Goal: Check status: Check status

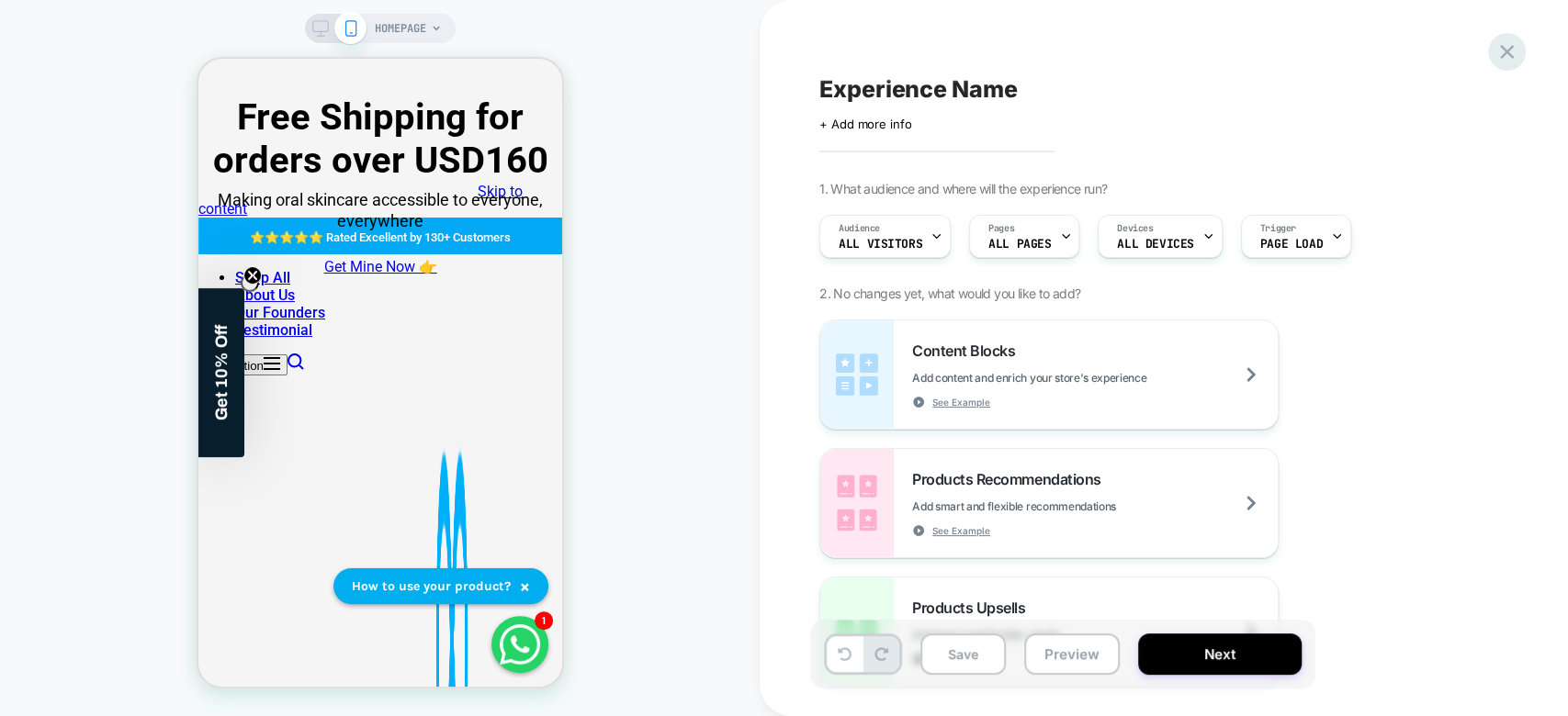
click at [1512, 46] on icon at bounding box center [1506, 52] width 14 height 14
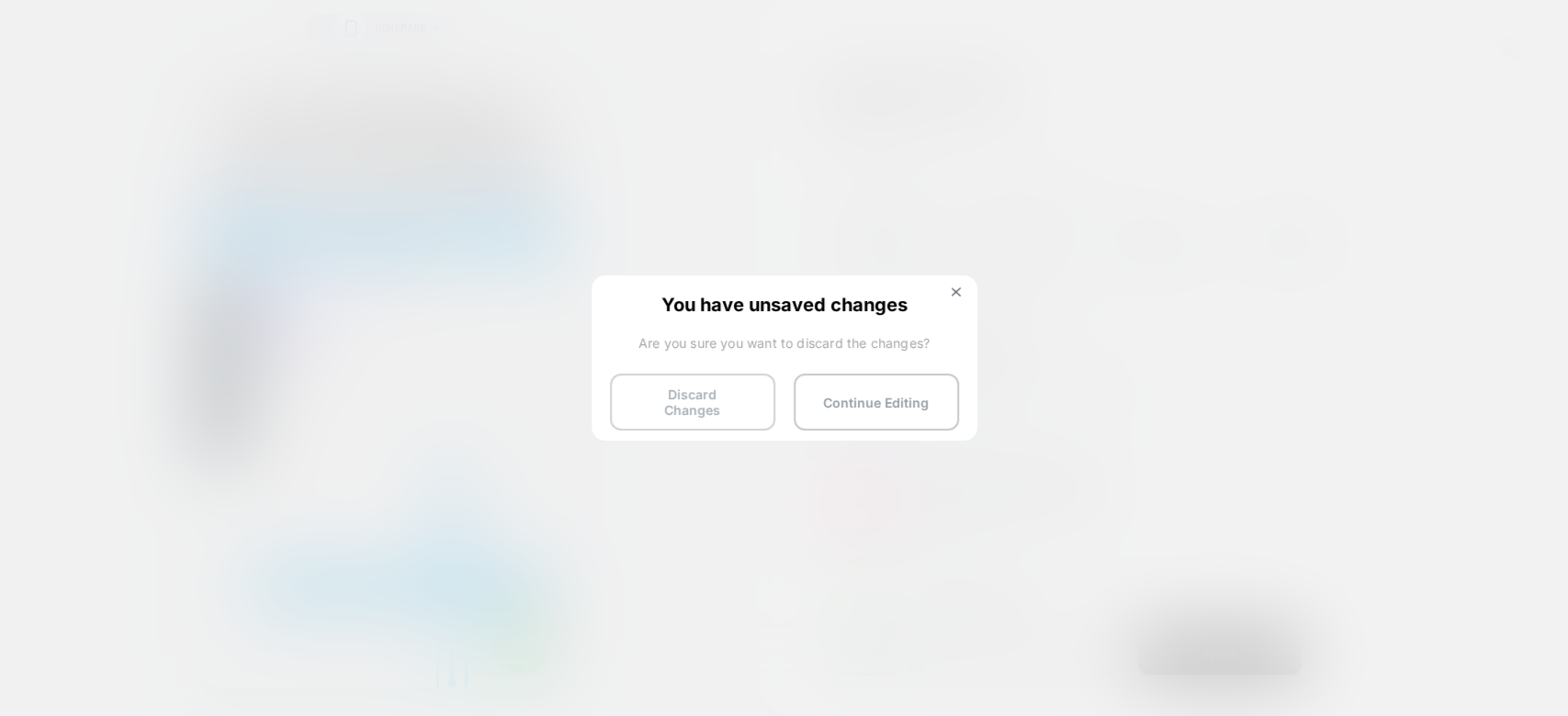
click at [699, 373] on button "Discard Changes" at bounding box center [692, 402] width 165 height 57
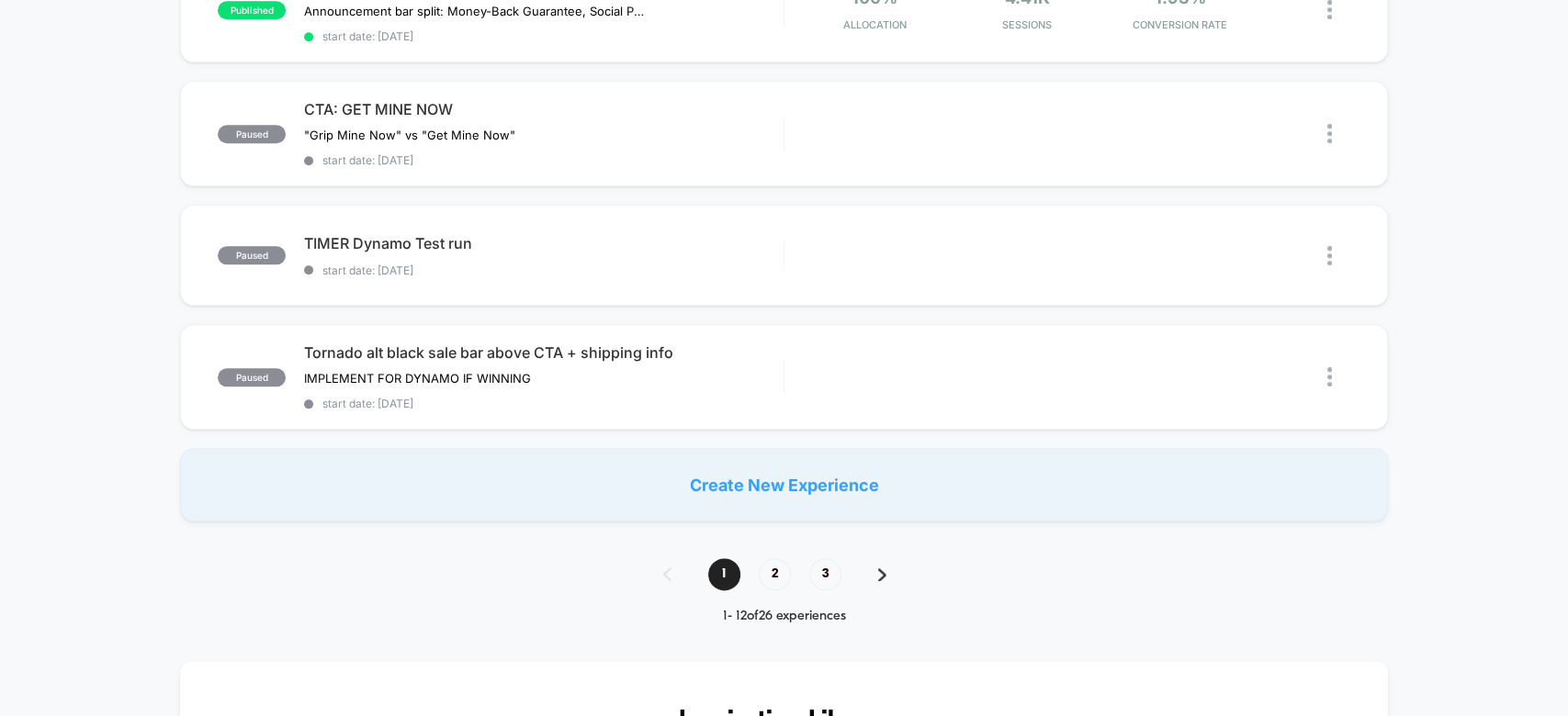
scroll to position [1221, 0]
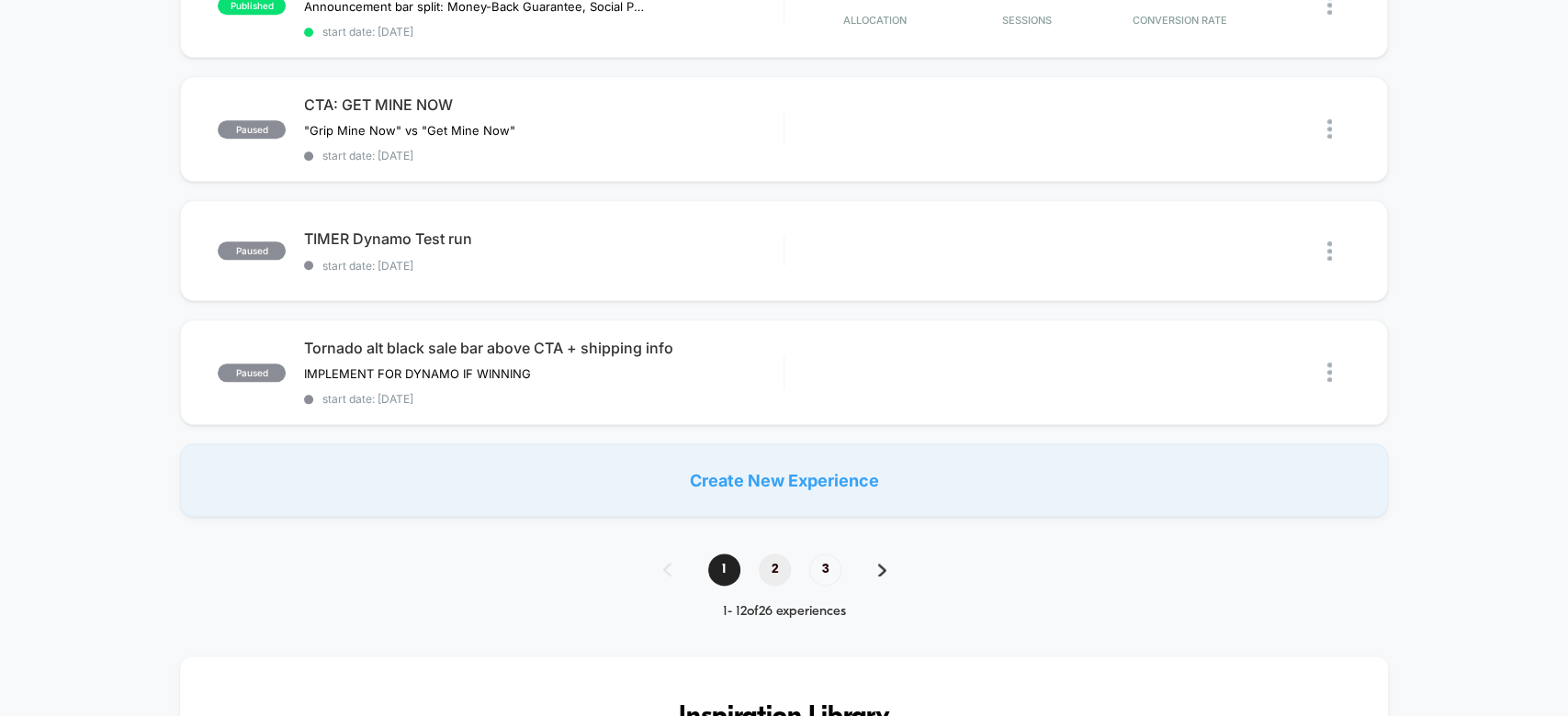
click at [774, 554] on span "2" at bounding box center [775, 570] width 32 height 32
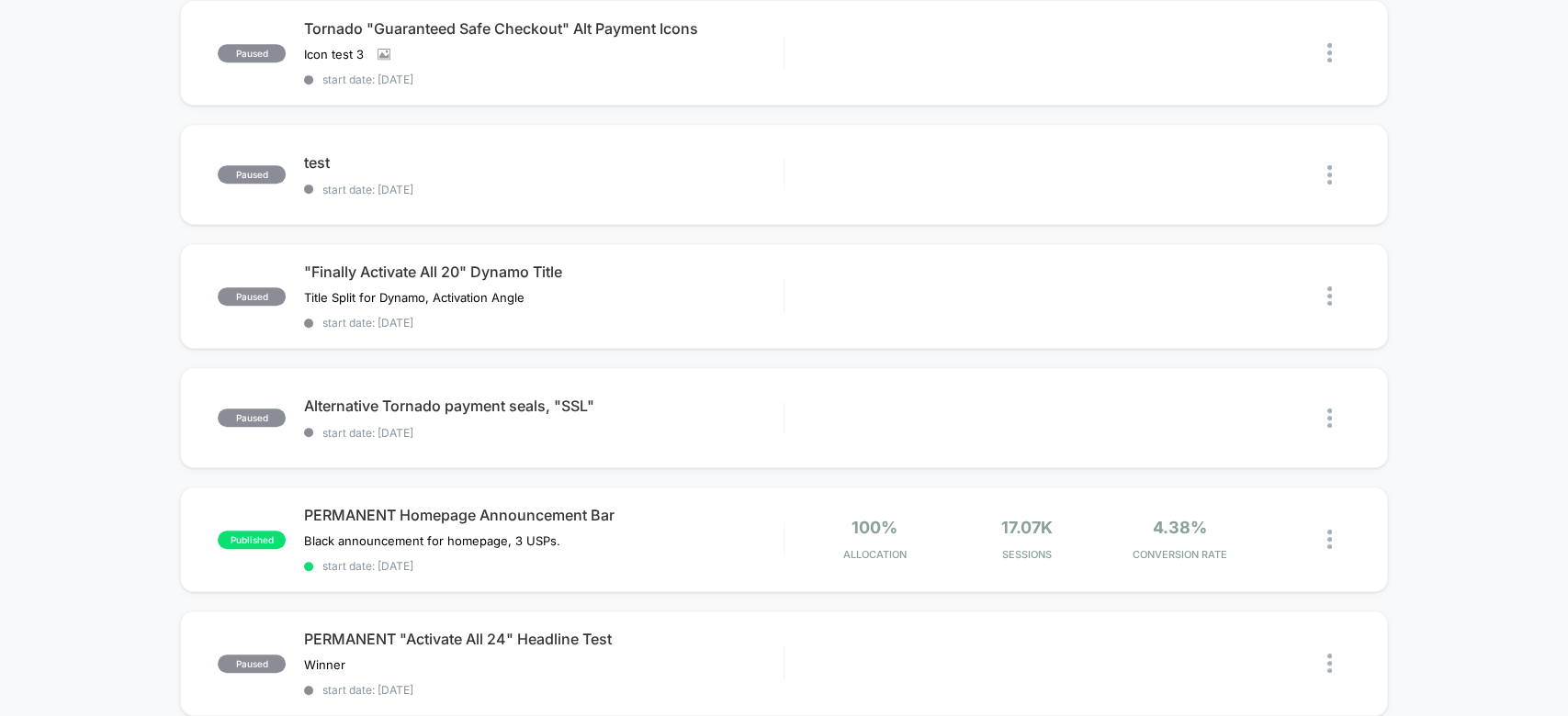
scroll to position [1106, 0]
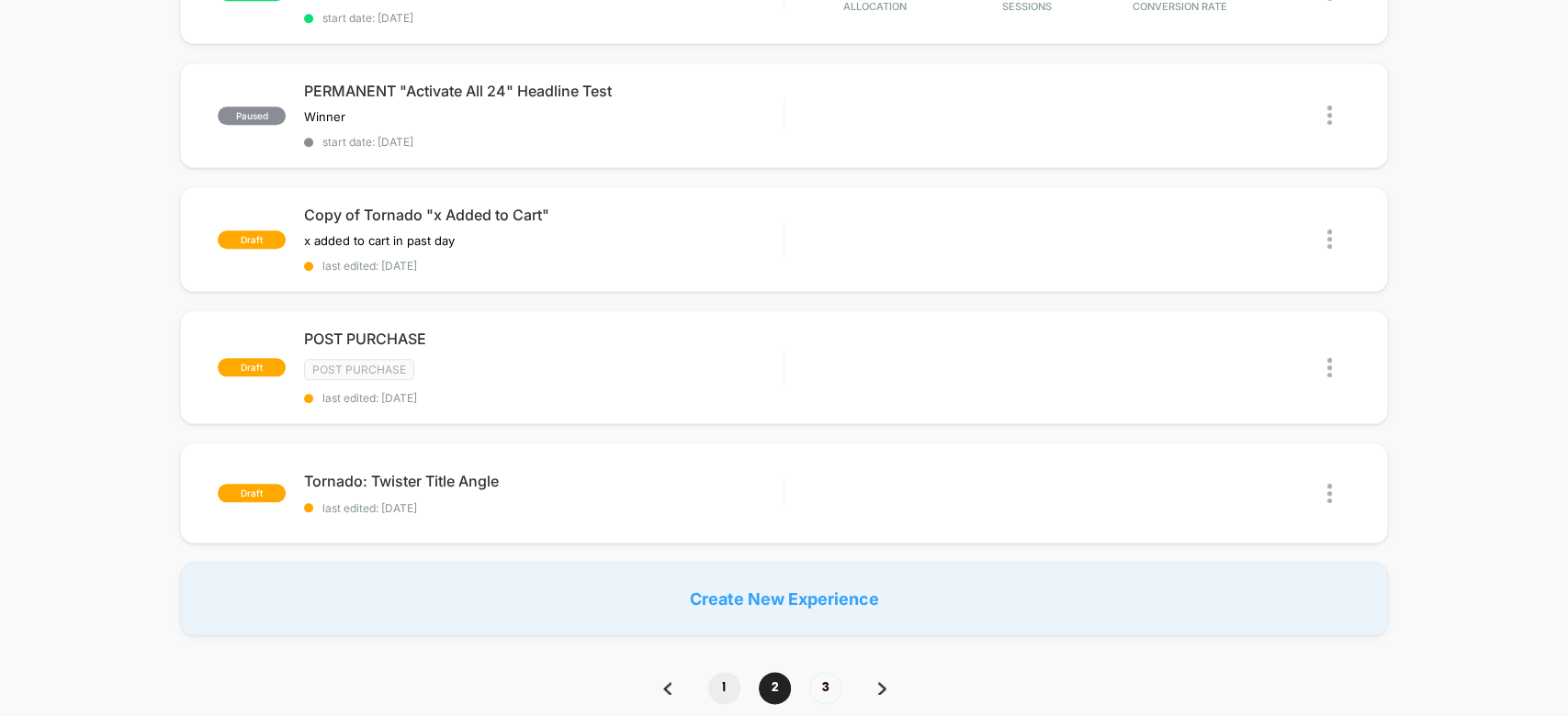
click at [724, 672] on span "1" at bounding box center [724, 688] width 32 height 32
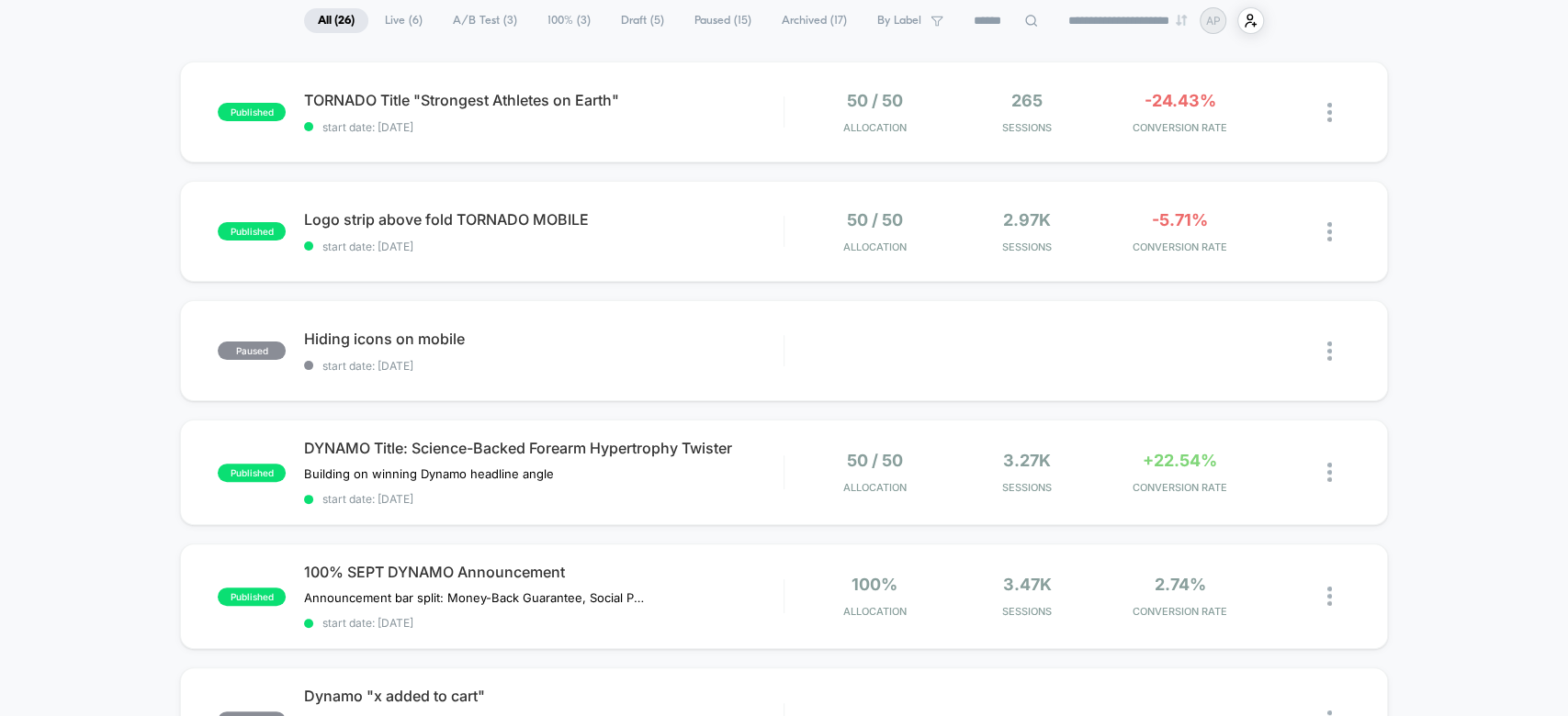
scroll to position [0, 0]
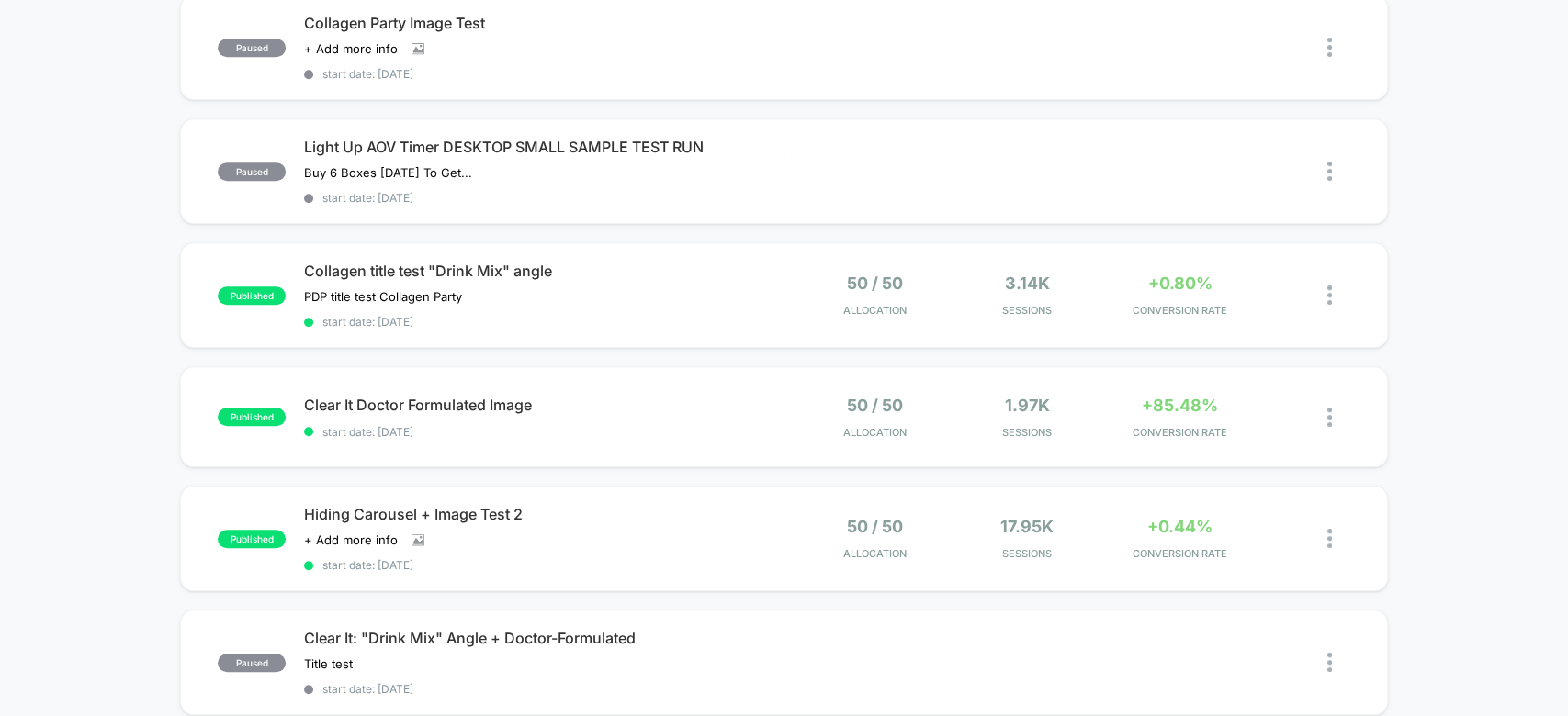
scroll to position [676, 0]
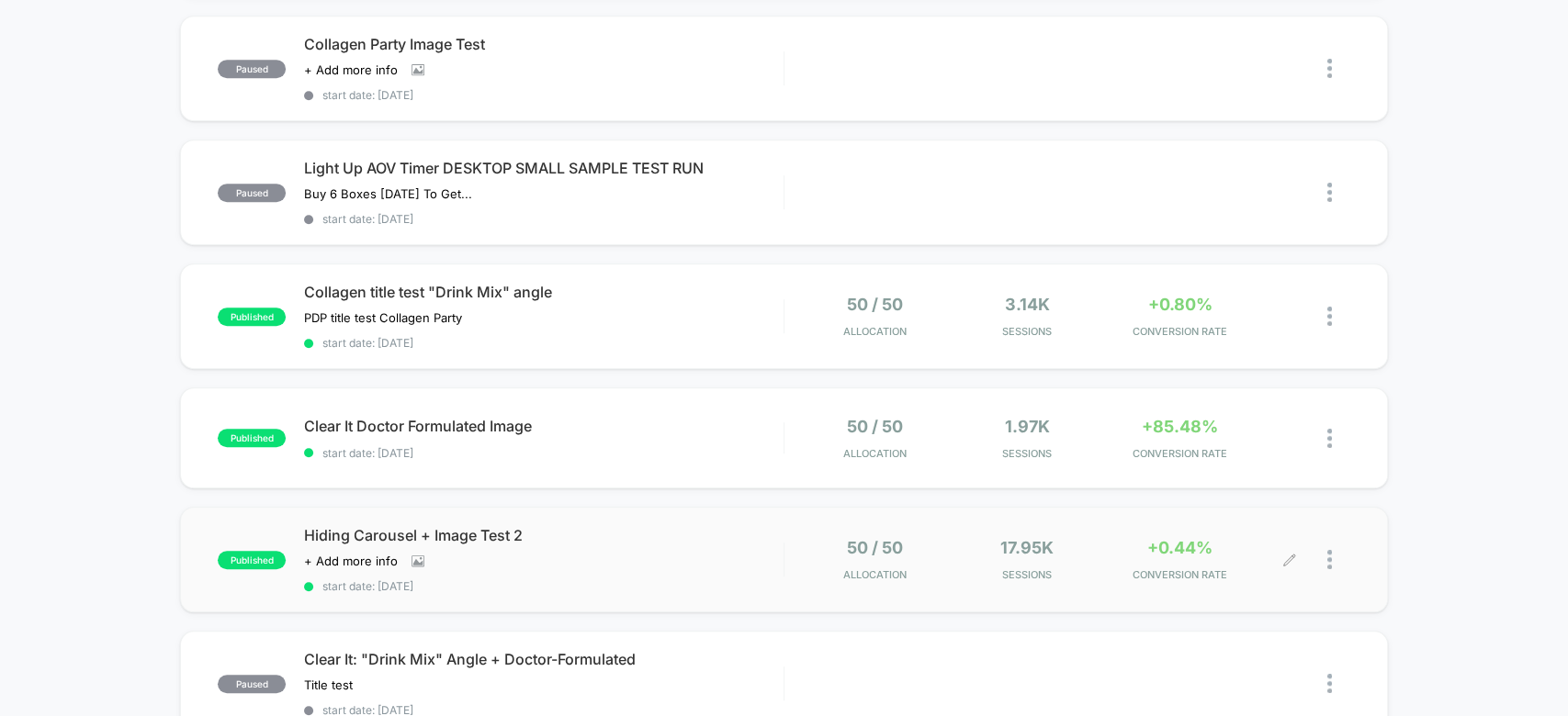
click at [784, 544] on div "50 / 50 Allocation 17.95k Sessions +0.44% CONVERSION RATE" at bounding box center [1067, 559] width 565 height 43
